Goal: Information Seeking & Learning: Check status

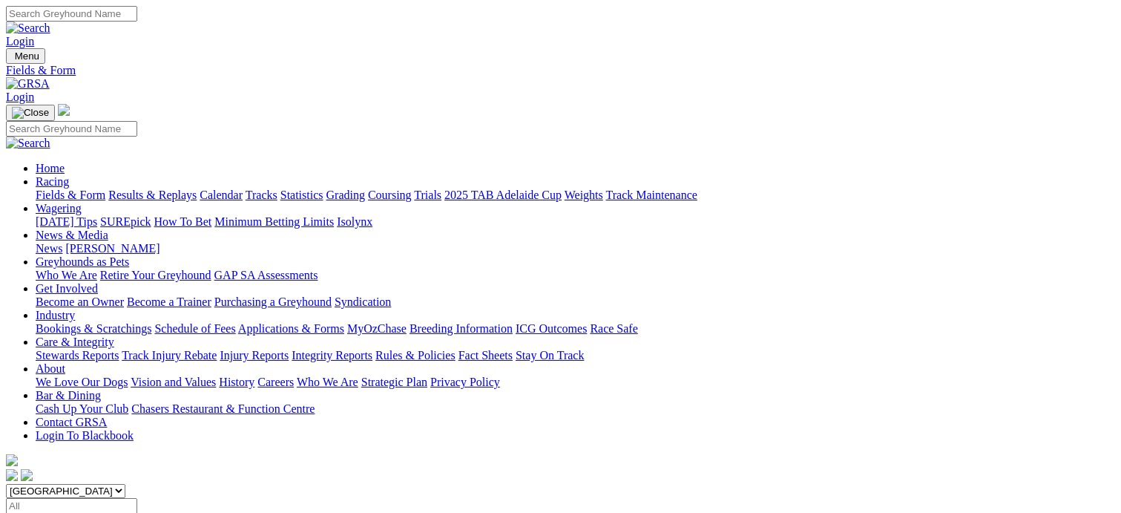
click at [196, 188] on link "Results & Replays" at bounding box center [152, 194] width 88 height 13
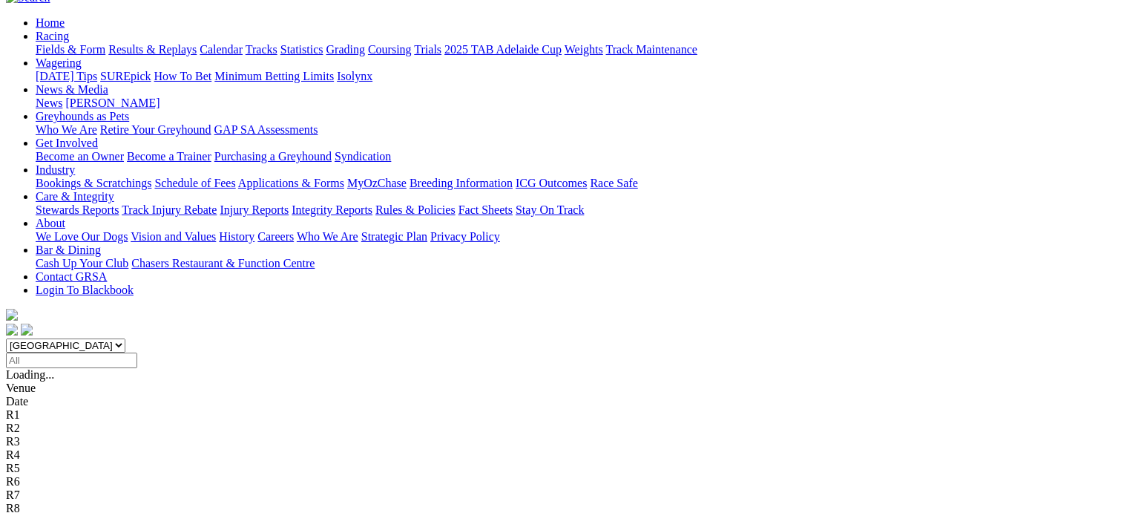
scroll to position [148, 0]
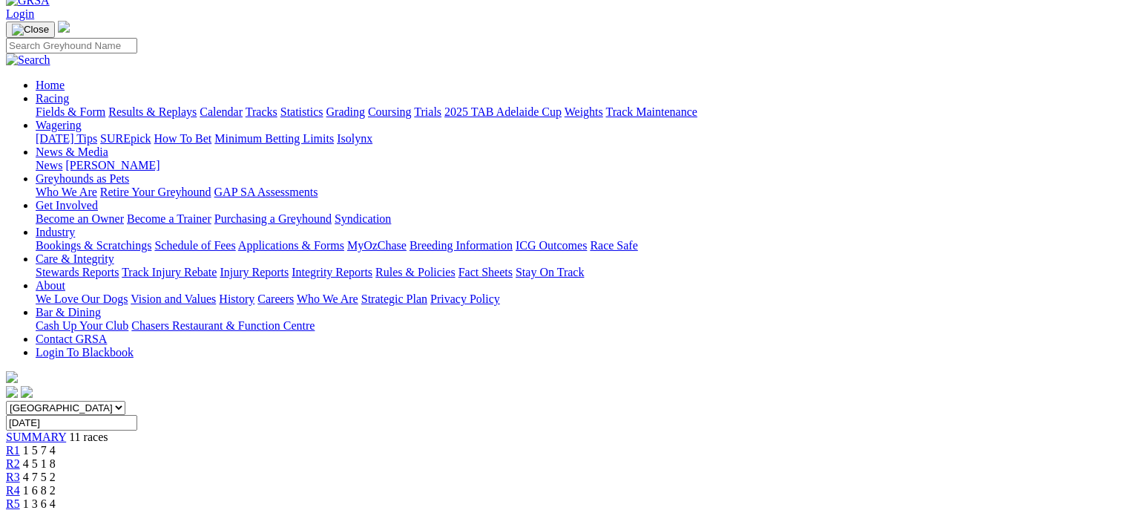
scroll to position [74, 0]
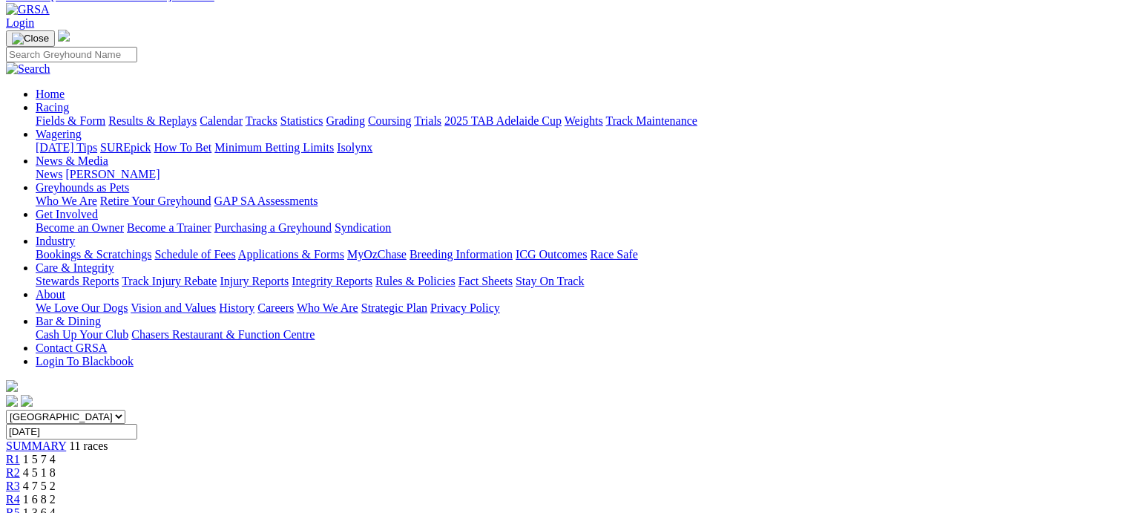
click at [251, 452] on div "R1 1 5 7 4" at bounding box center [560, 458] width 1109 height 13
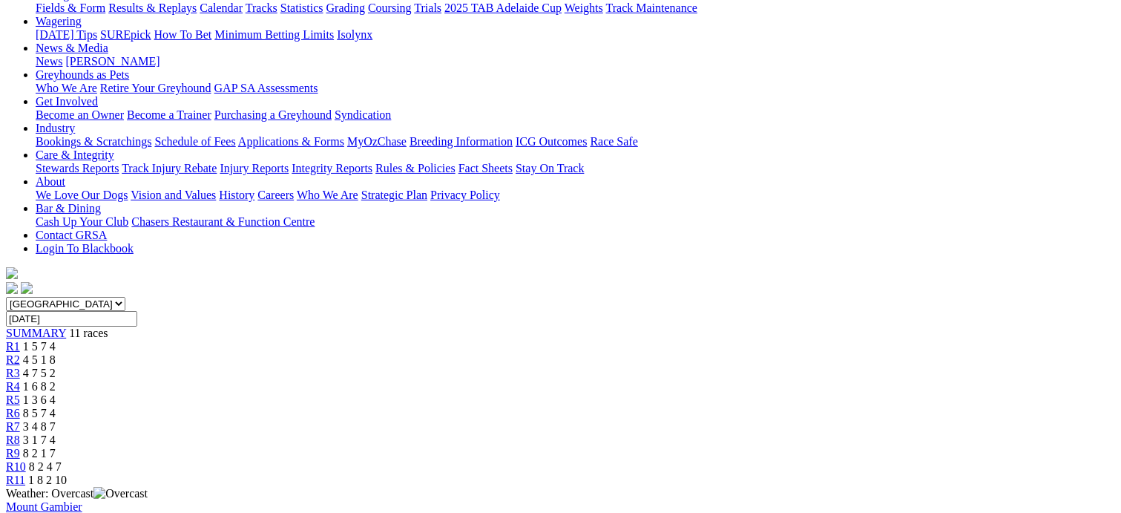
scroll to position [148, 0]
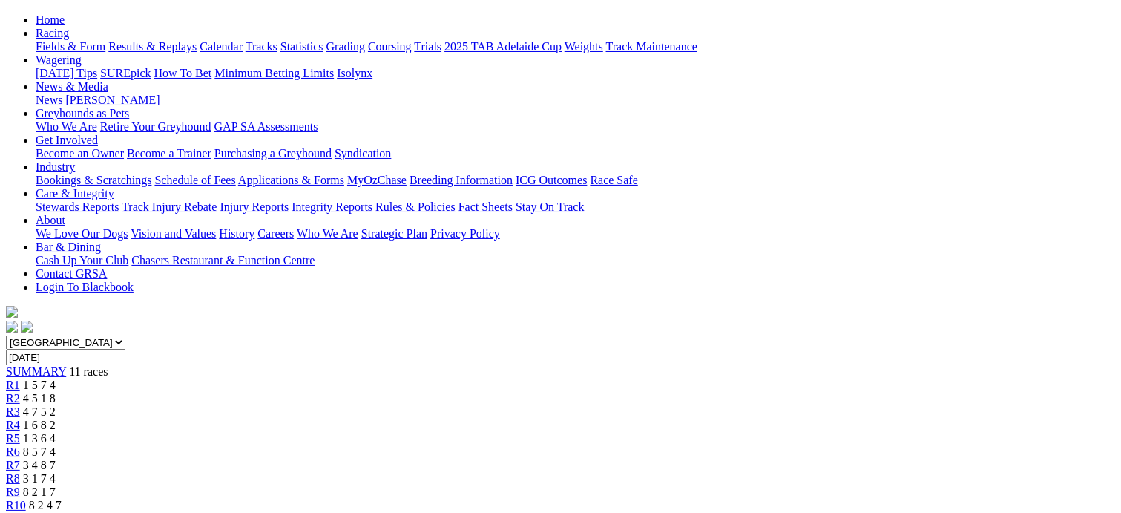
click at [20, 392] on span "R2" at bounding box center [13, 398] width 14 height 13
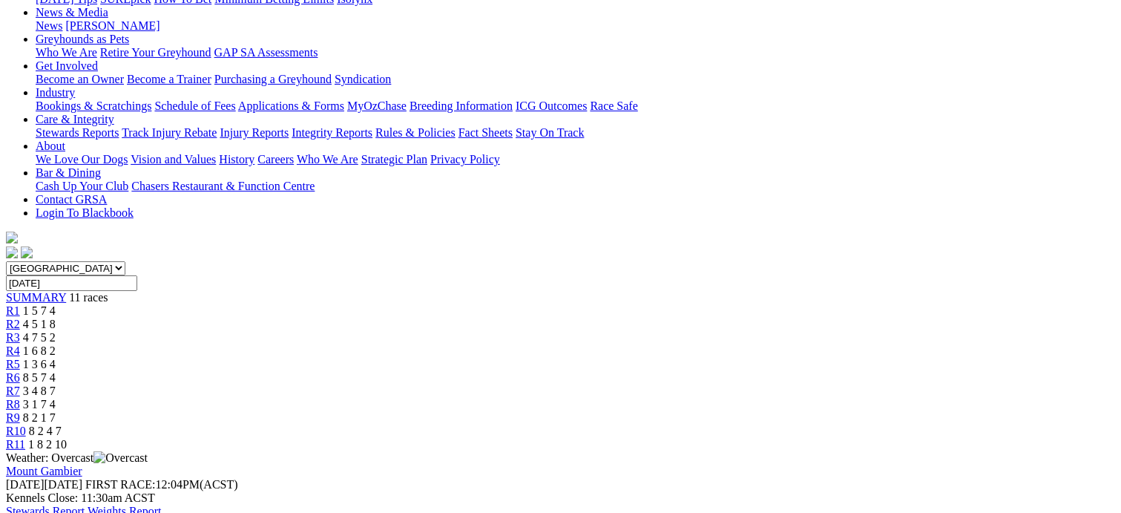
scroll to position [148, 0]
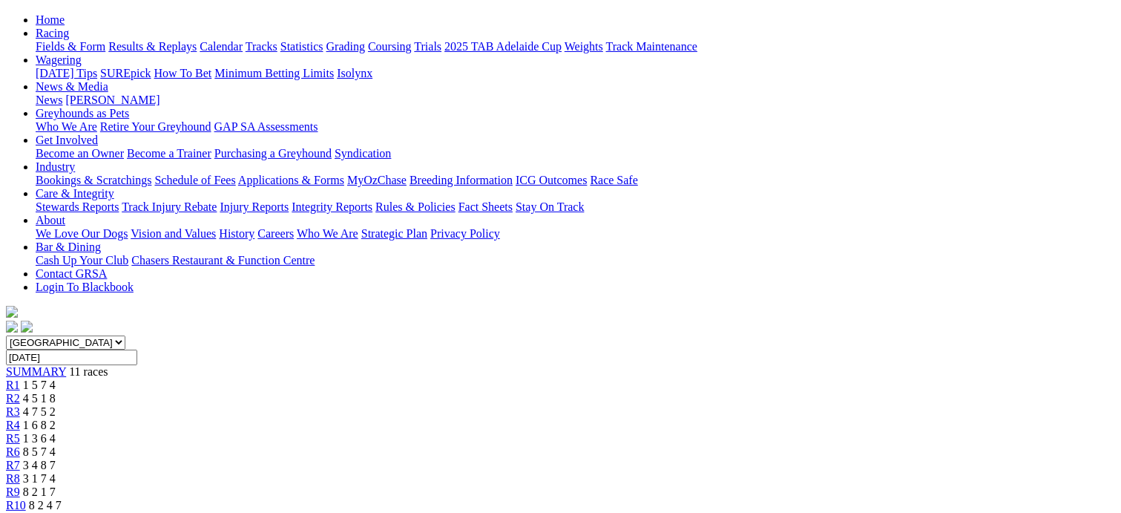
click at [20, 405] on span "R3" at bounding box center [13, 411] width 14 height 13
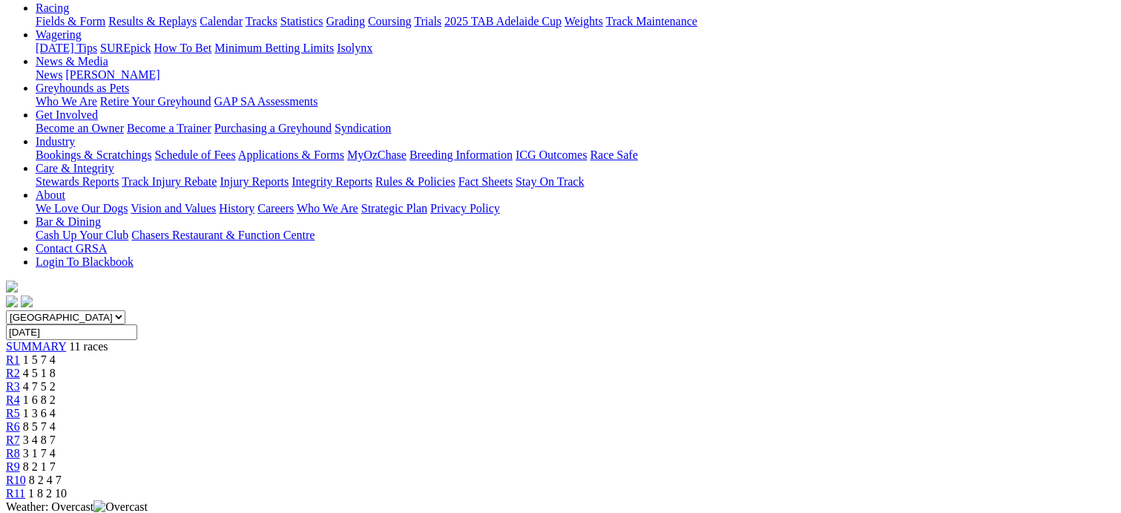
scroll to position [148, 0]
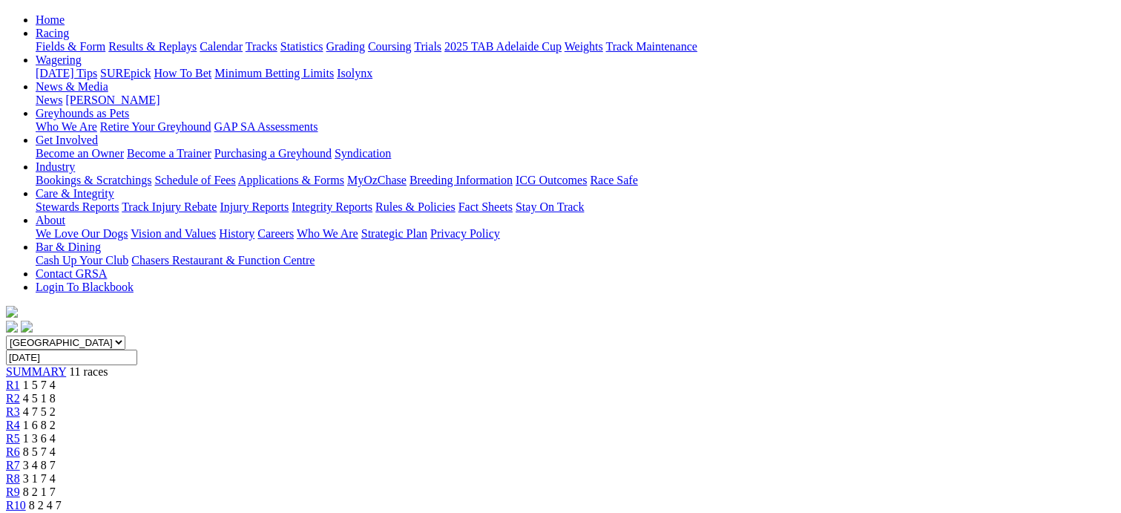
click at [20, 418] on link "R4" at bounding box center [13, 424] width 14 height 13
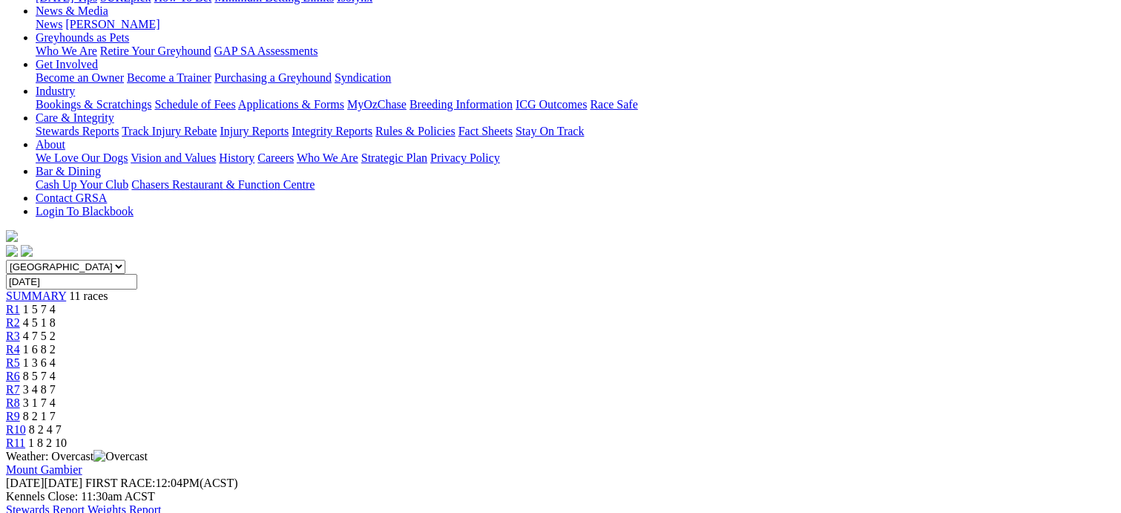
scroll to position [74, 0]
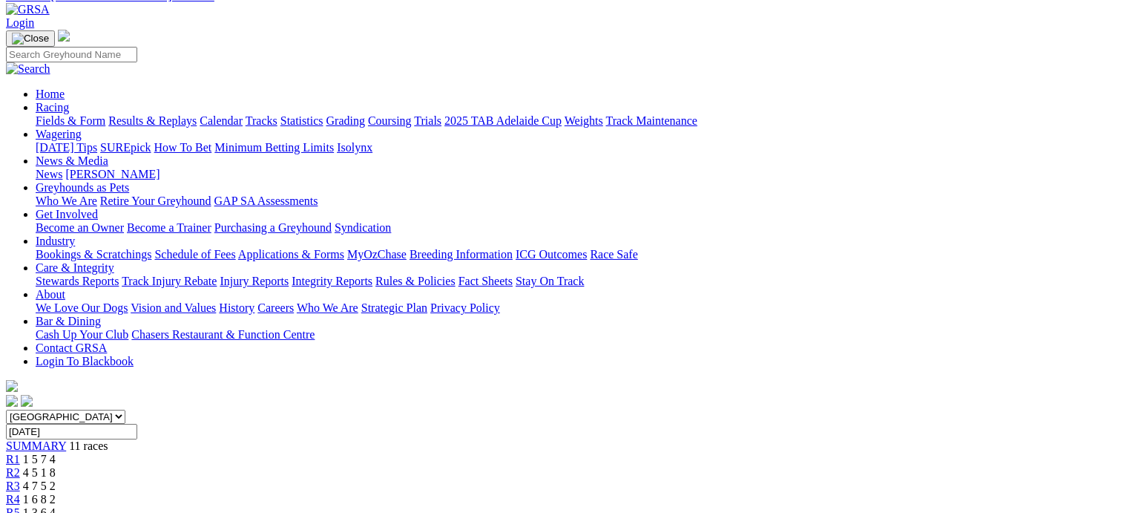
click at [20, 506] on span "R5" at bounding box center [13, 512] width 14 height 13
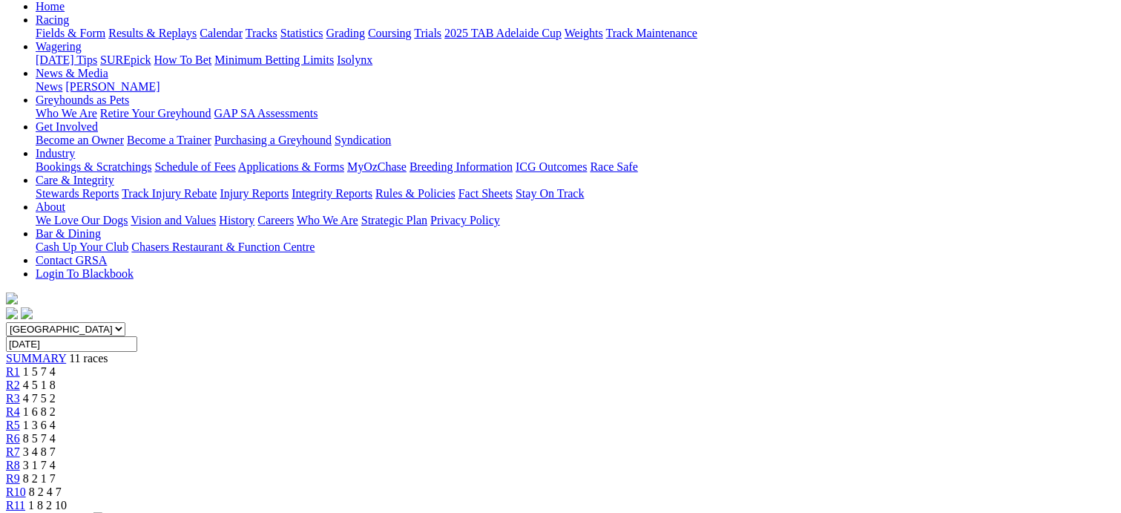
scroll to position [74, 0]
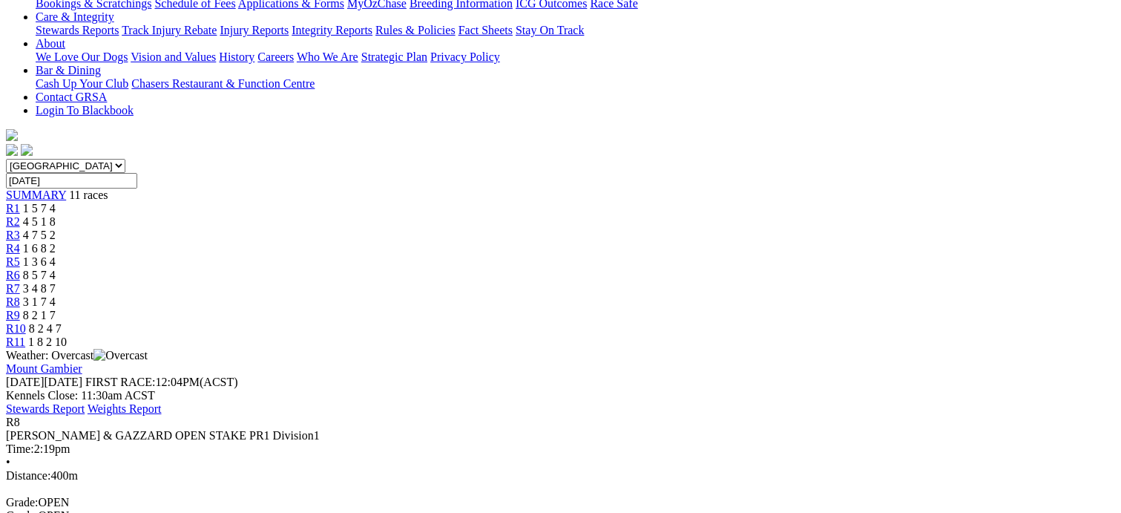
scroll to position [148, 0]
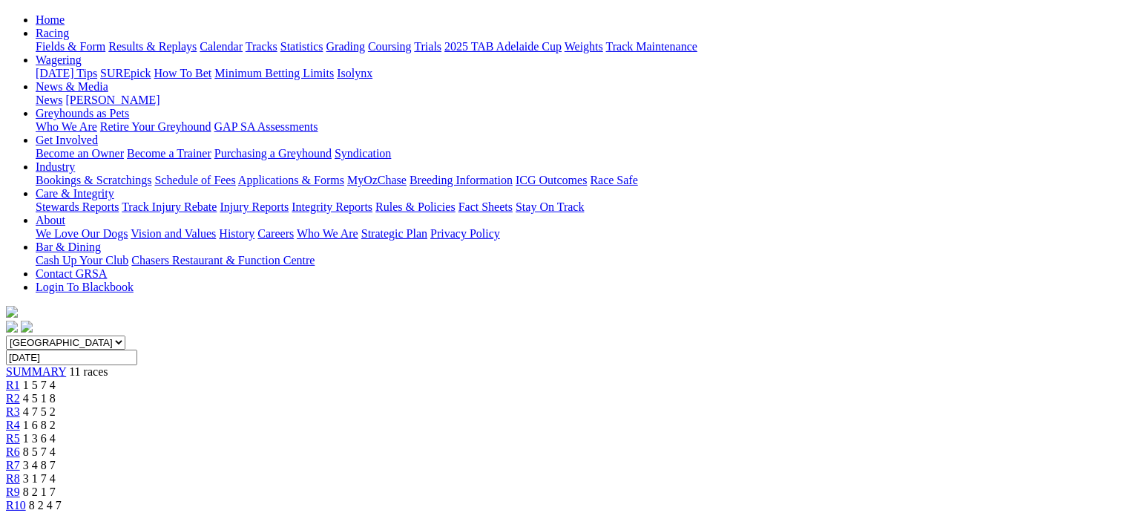
click at [20, 485] on span "R9" at bounding box center [13, 491] width 14 height 13
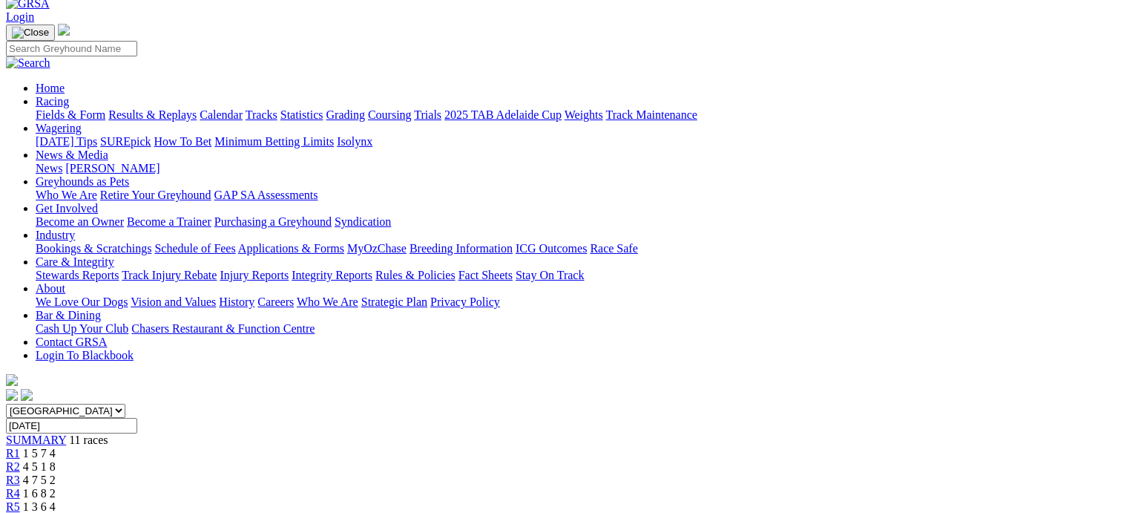
scroll to position [74, 0]
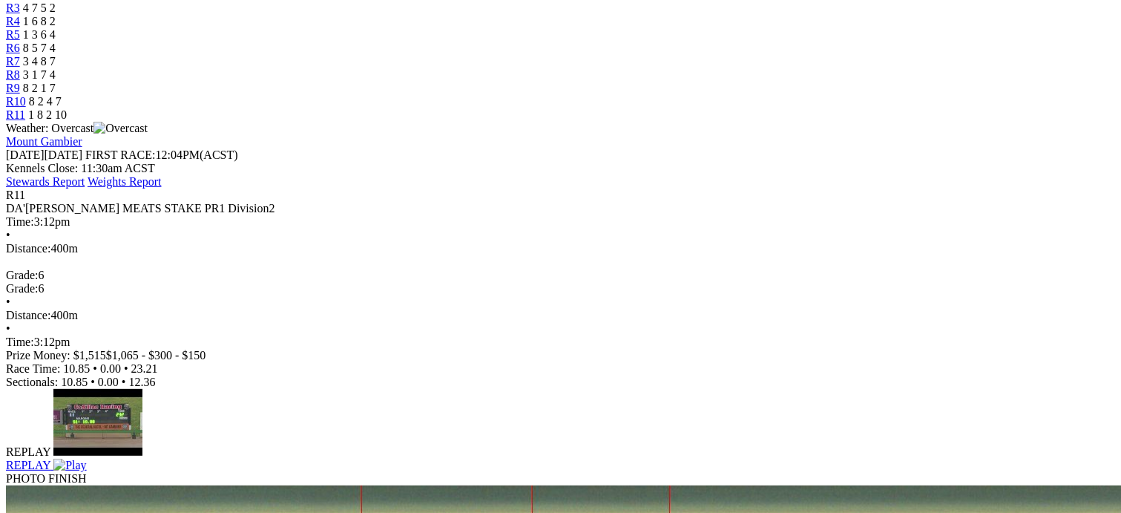
scroll to position [519, 0]
